Goal: Entertainment & Leisure: Consume media (video, audio)

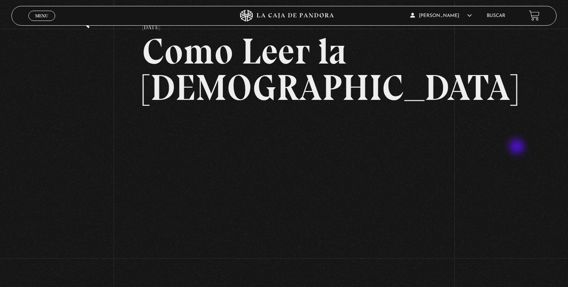
scroll to position [40, 0]
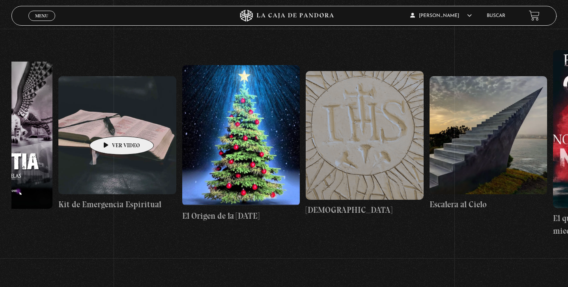
scroll to position [0, 9466]
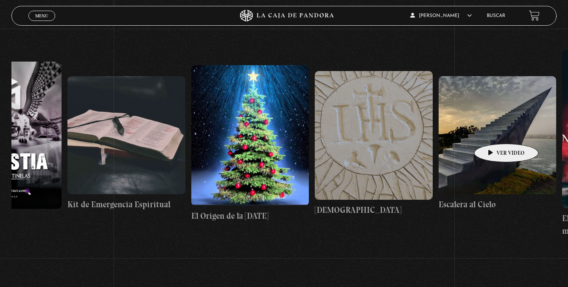
click at [494, 132] on figure at bounding box center [498, 135] width 118 height 118
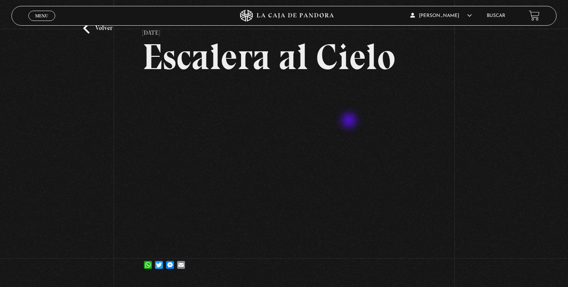
scroll to position [35, 0]
